Goal: Information Seeking & Learning: Learn about a topic

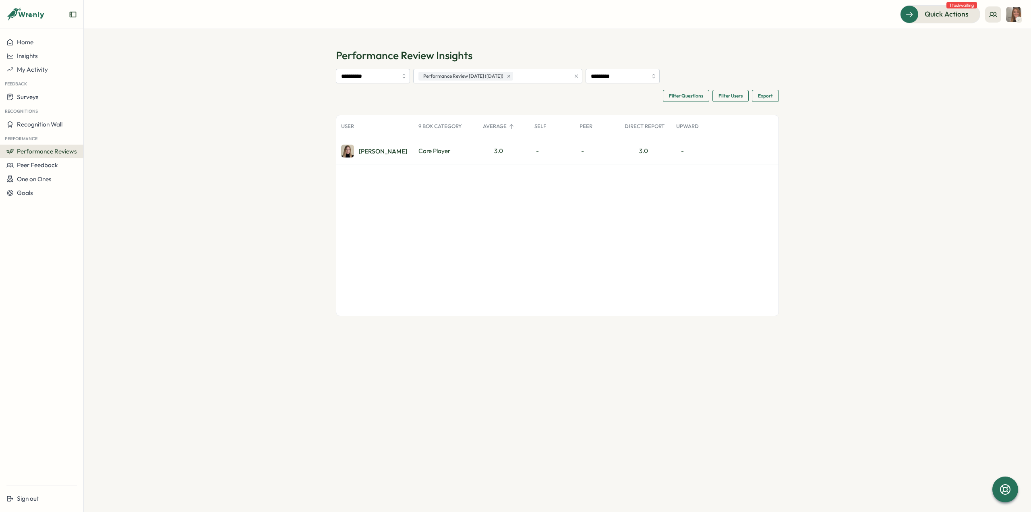
click at [434, 155] on div "Core Player" at bounding box center [446, 151] width 64 height 26
click at [388, 149] on div "[PERSON_NAME]" at bounding box center [383, 151] width 48 height 6
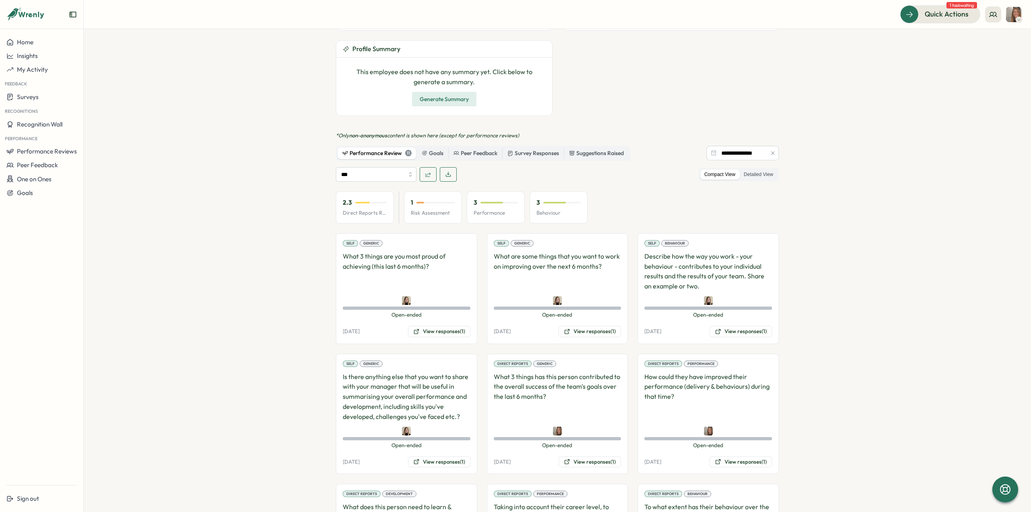
scroll to position [362, 0]
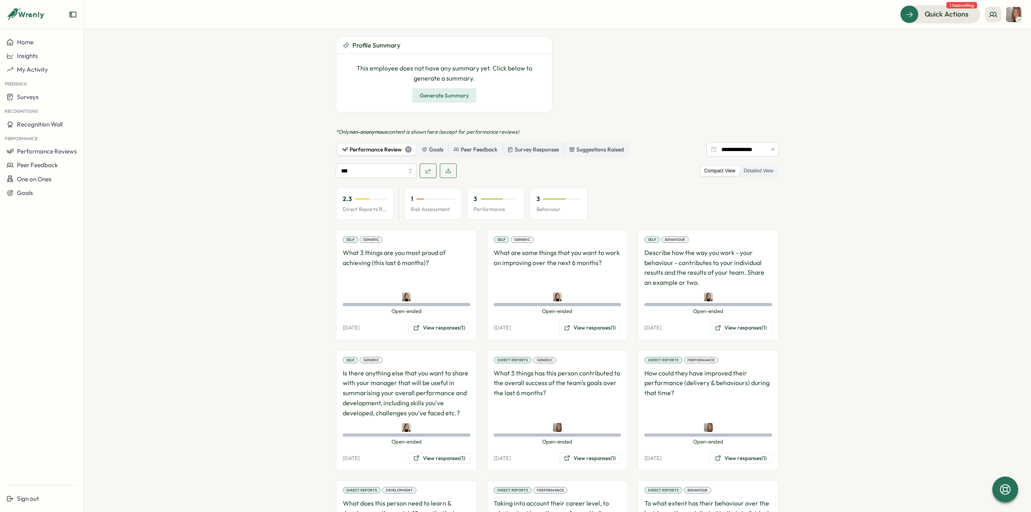
click at [357, 194] on div "2.3" at bounding box center [365, 198] width 44 height 9
click at [353, 165] on div "Direct Reports Review Avg" at bounding box center [363, 163] width 74 height 12
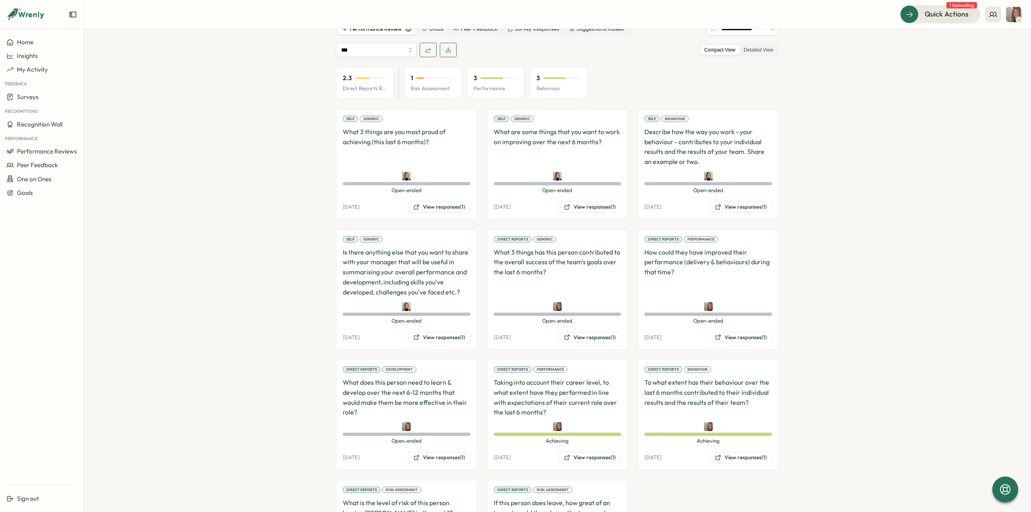
scroll to position [557, 0]
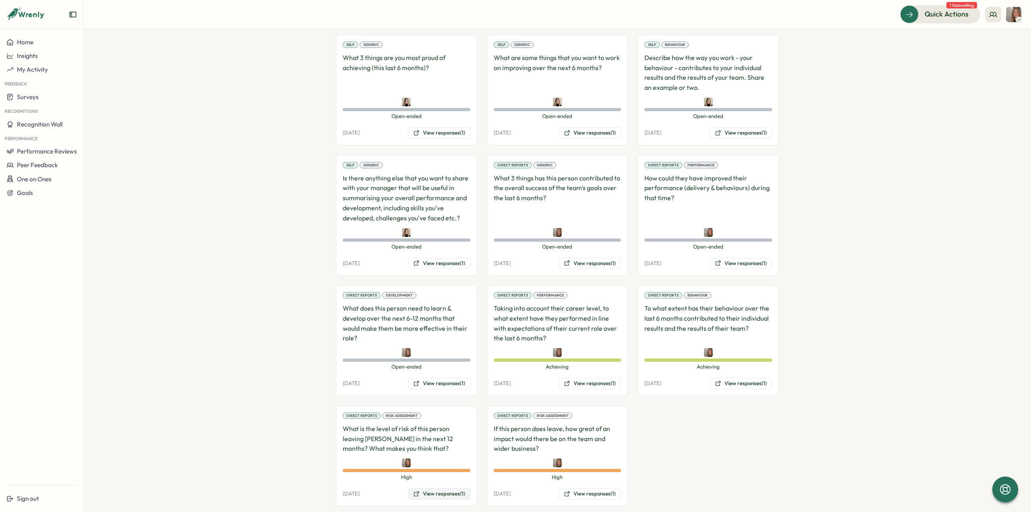
click at [445, 488] on button "View responses (1)" at bounding box center [439, 493] width 62 height 11
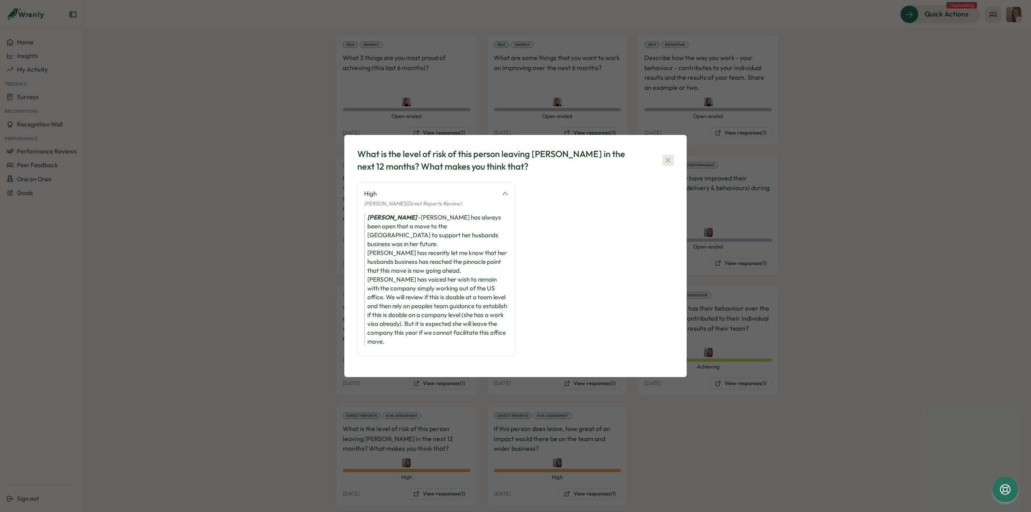
click at [663, 166] on button "button" at bounding box center [667, 160] width 11 height 11
